Goal: Check status: Check status

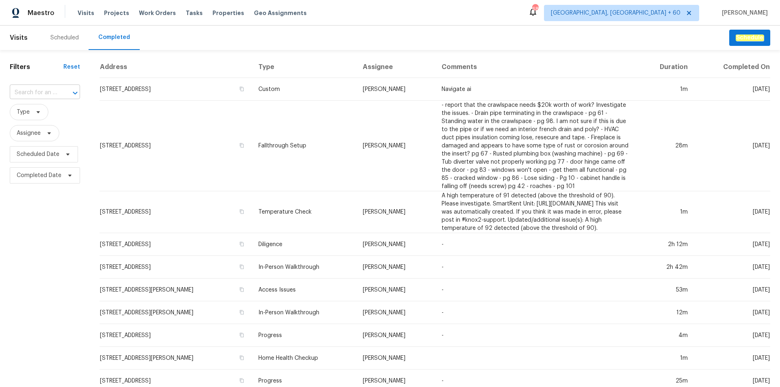
click at [31, 89] on input "text" at bounding box center [34, 93] width 48 height 13
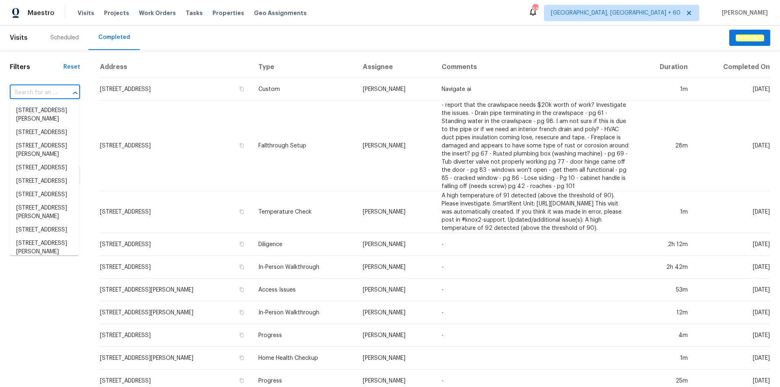
paste input "[STREET_ADDRESS]"
type input "[STREET_ADDRESS]"
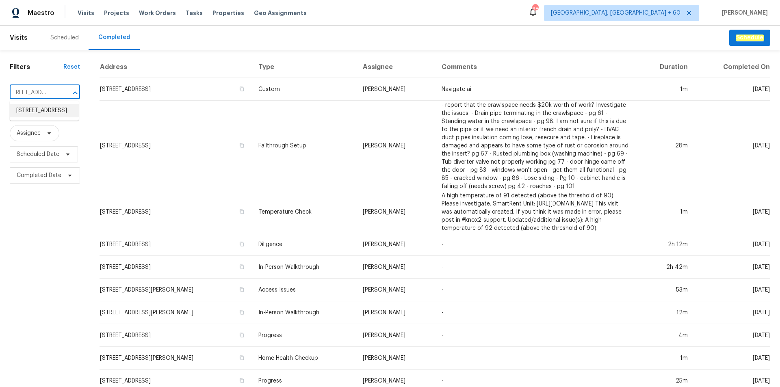
click at [33, 115] on li "[STREET_ADDRESS]" at bounding box center [44, 110] width 69 height 13
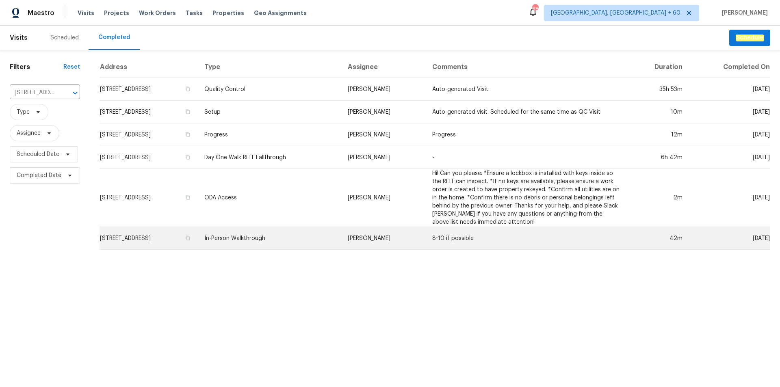
click at [302, 237] on td "In-Person Walkthrough" at bounding box center [269, 238] width 143 height 23
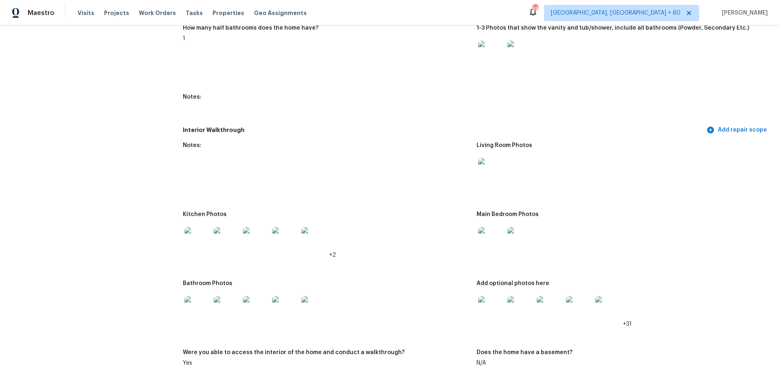
scroll to position [975, 0]
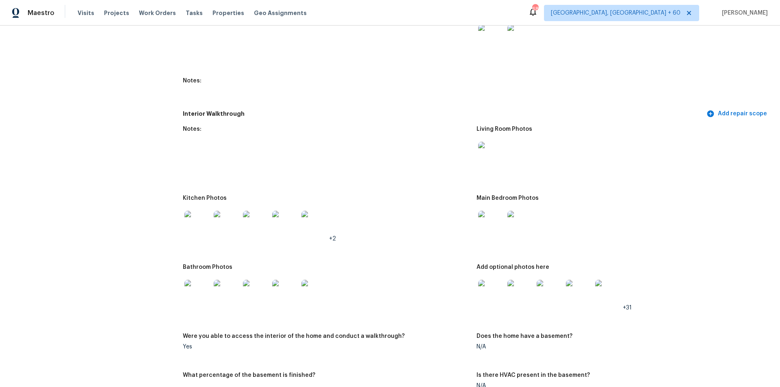
click at [493, 155] on img at bounding box center [491, 155] width 26 height 26
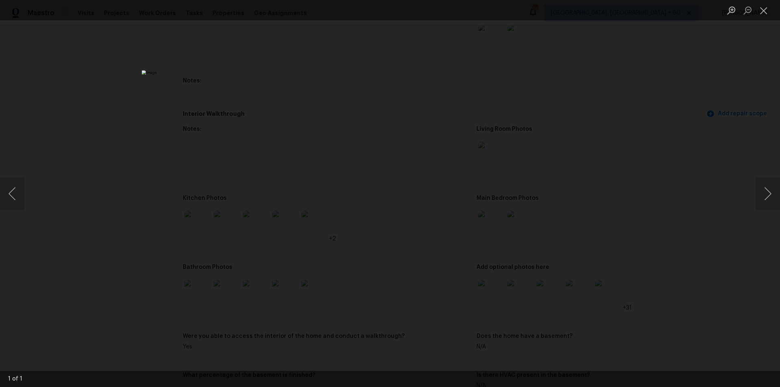
click at [635, 96] on div "Lightbox" at bounding box center [390, 193] width 780 height 387
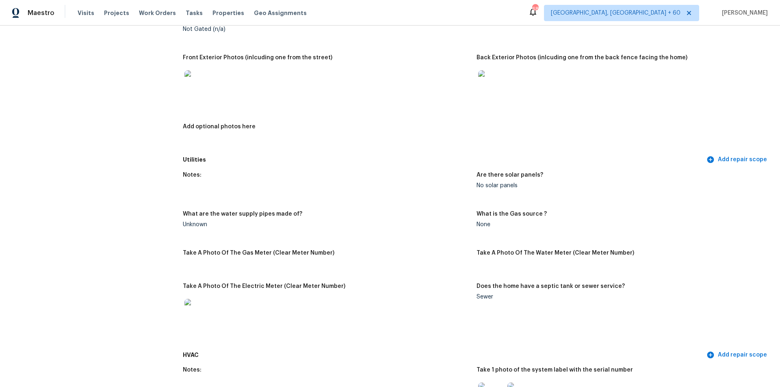
scroll to position [366, 0]
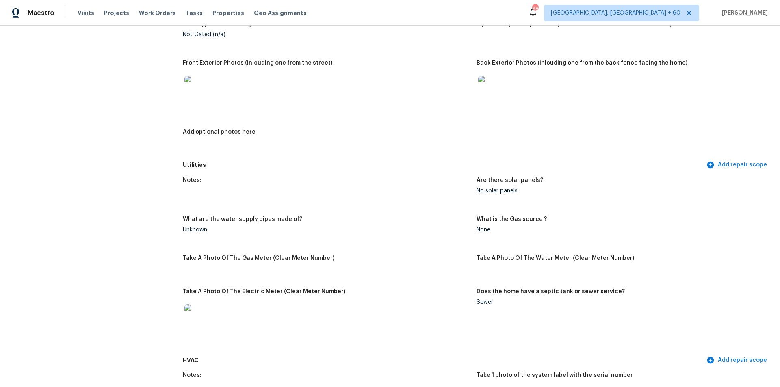
click at [488, 91] on img at bounding box center [491, 89] width 26 height 26
